Goal: Check status: Check status

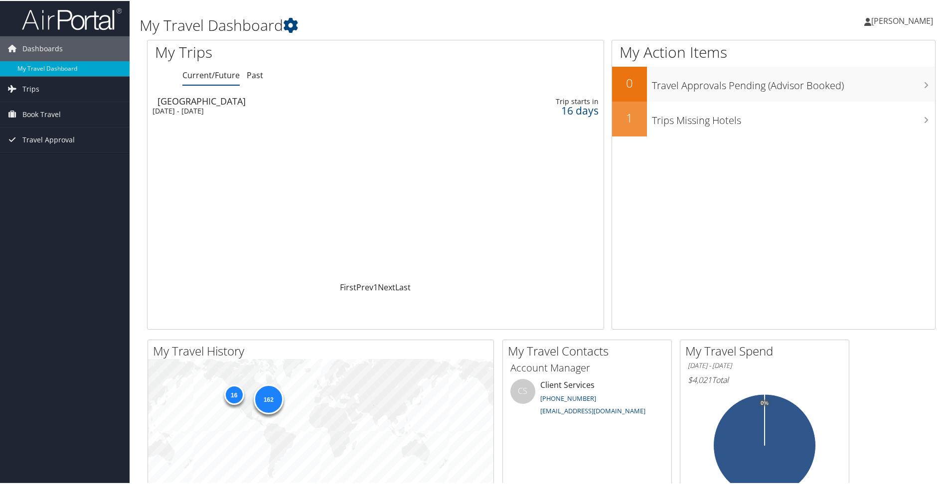
click at [170, 102] on div "[GEOGRAPHIC_DATA]" at bounding box center [297, 100] width 281 height 9
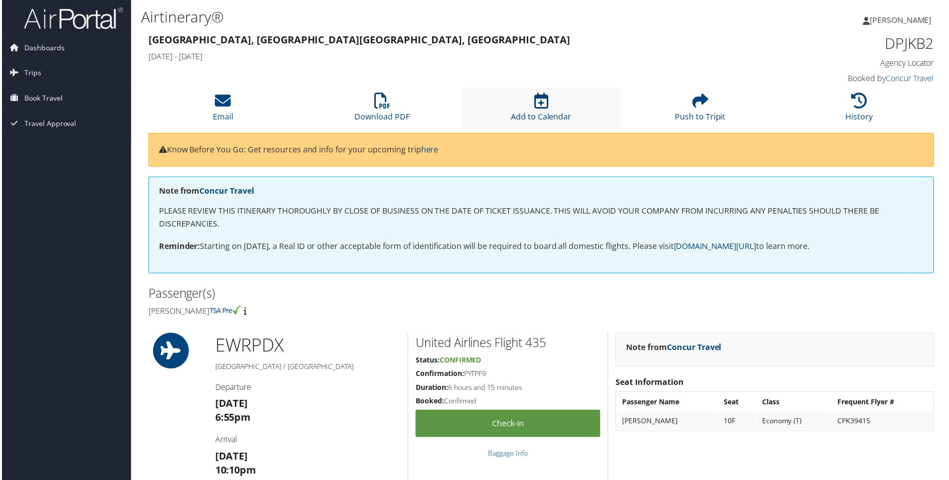
click at [538, 100] on icon at bounding box center [541, 101] width 14 height 16
